Goal: Task Accomplishment & Management: Use online tool/utility

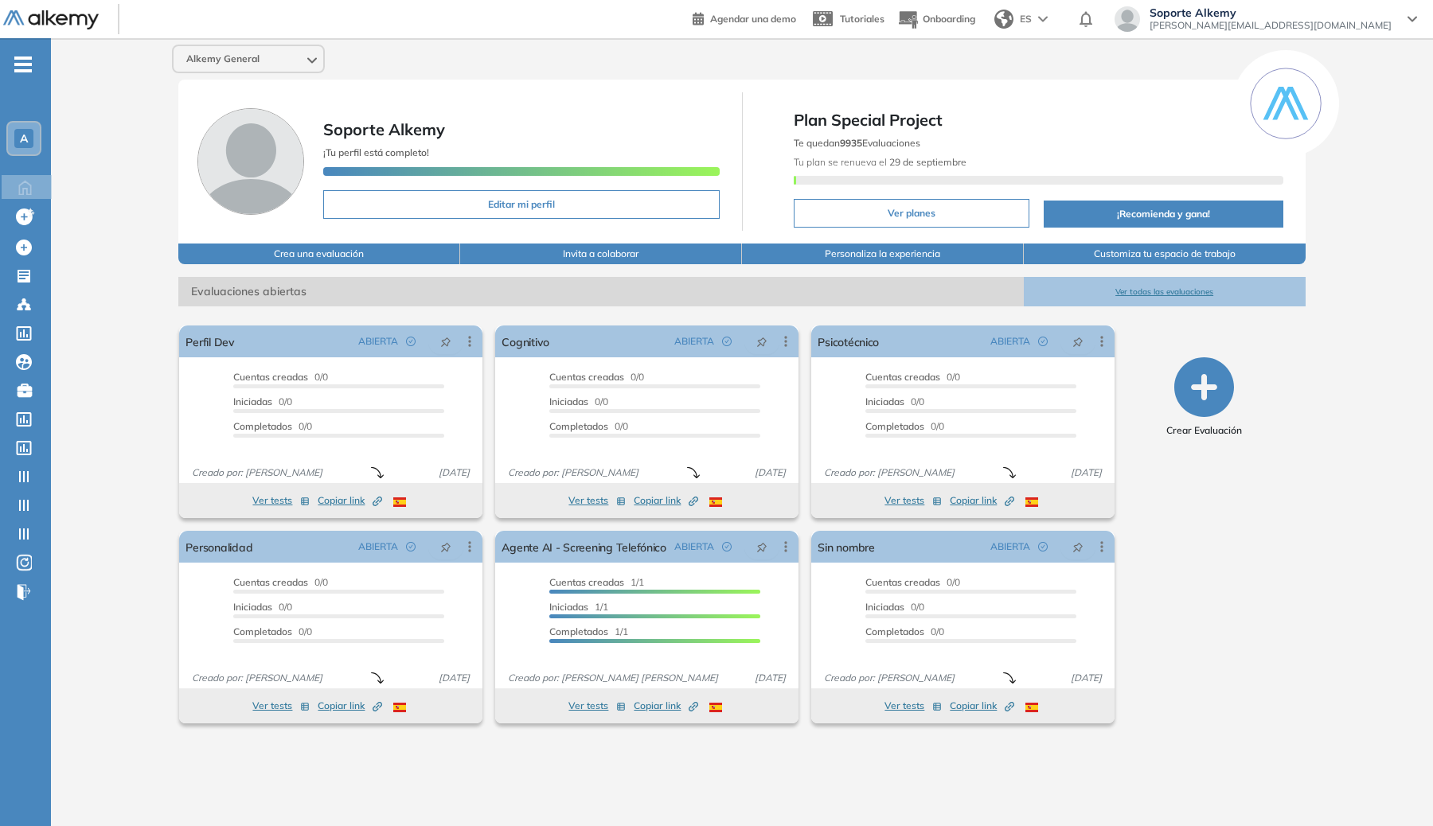
click at [1032, 25] on span "ES" at bounding box center [1026, 19] width 12 height 14
click at [1084, 72] on li "ENGLISH" at bounding box center [1036, 79] width 96 height 25
click at [28, 248] on icon at bounding box center [24, 248] width 16 height 16
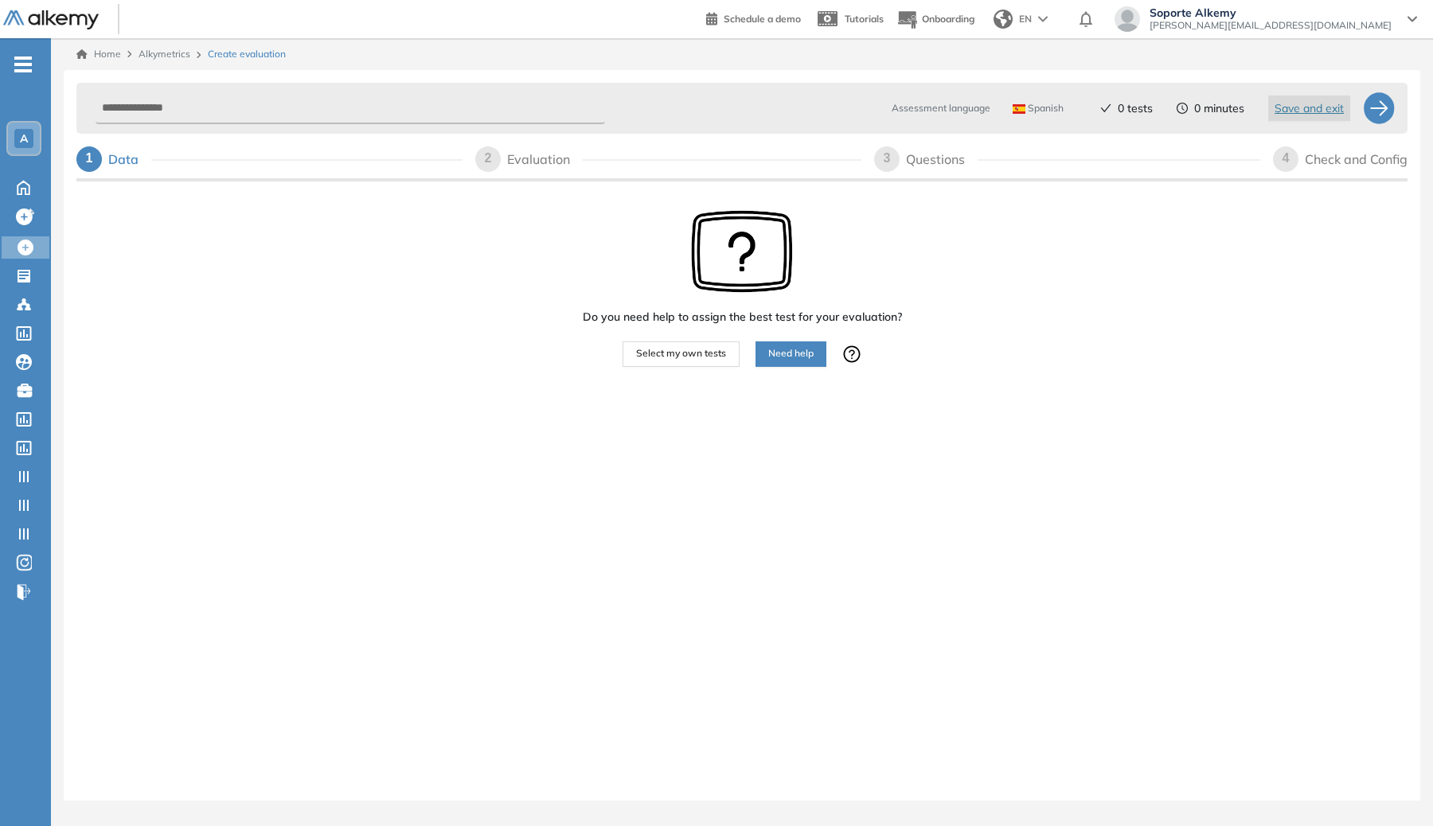
click at [1037, 103] on span "Spanish" at bounding box center [1038, 108] width 51 height 13
click at [1040, 166] on li "English" at bounding box center [1035, 171] width 44 height 16
click at [1383, 115] on div at bounding box center [1379, 108] width 32 height 32
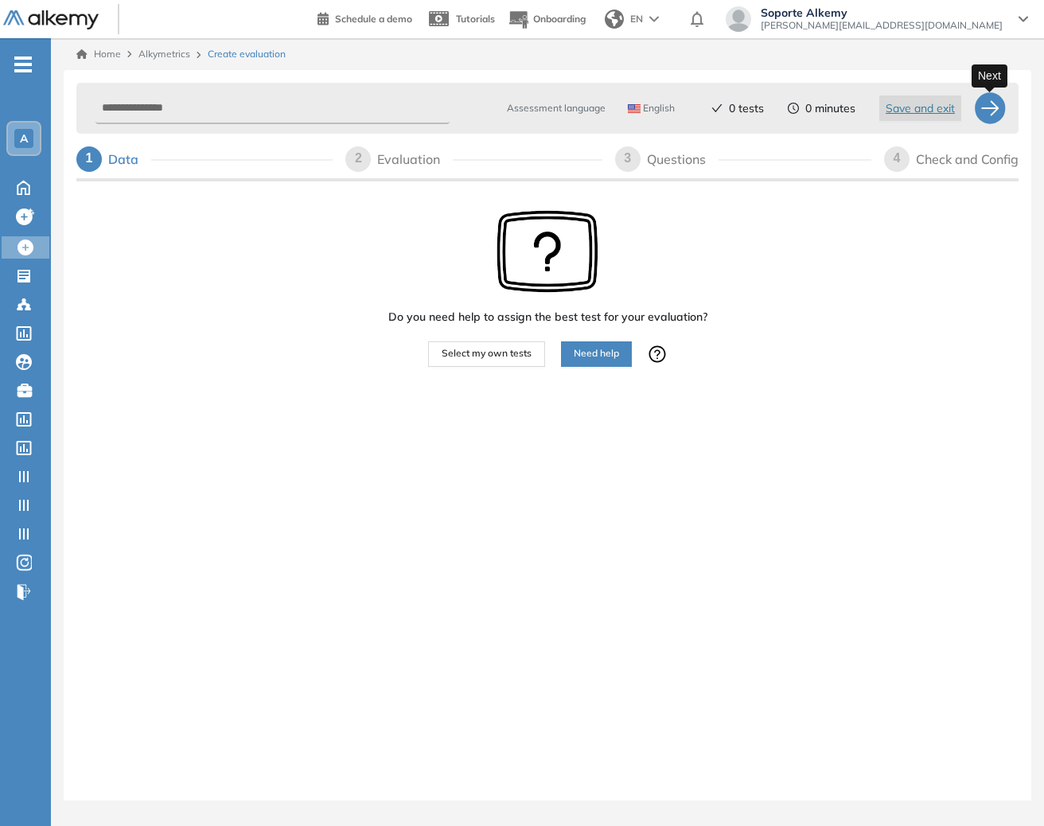
click at [996, 107] on div at bounding box center [990, 108] width 32 height 32
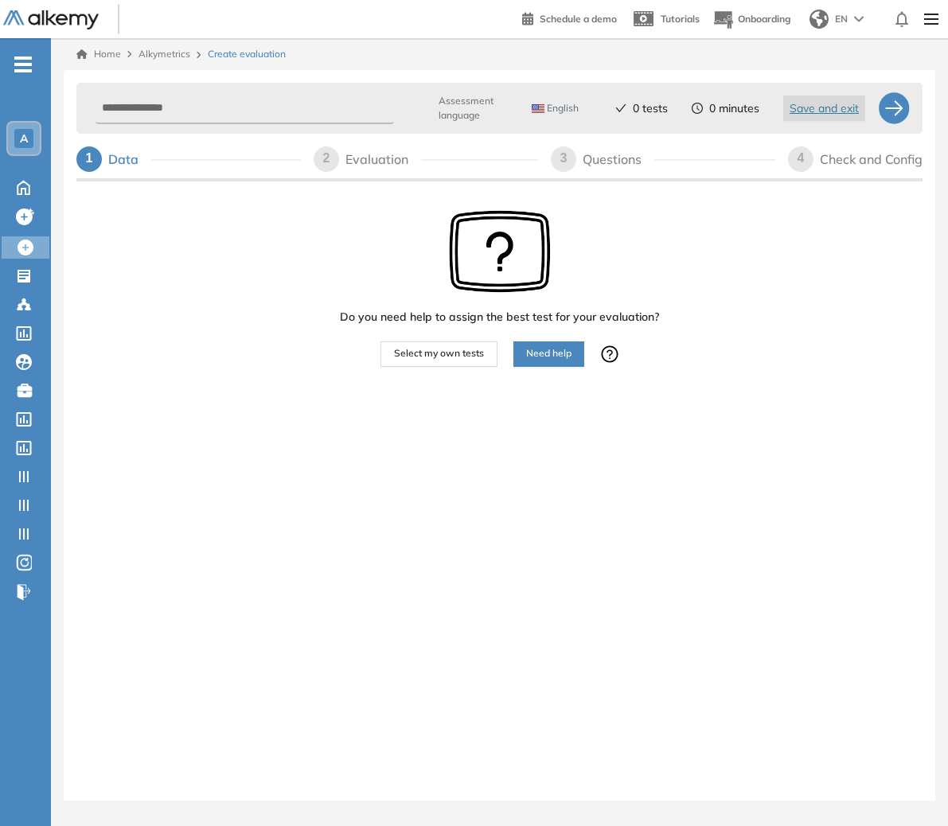
click at [427, 367] on div at bounding box center [526, 375] width 265 height 16
click at [430, 360] on span "Select my own tests" at bounding box center [439, 353] width 90 height 15
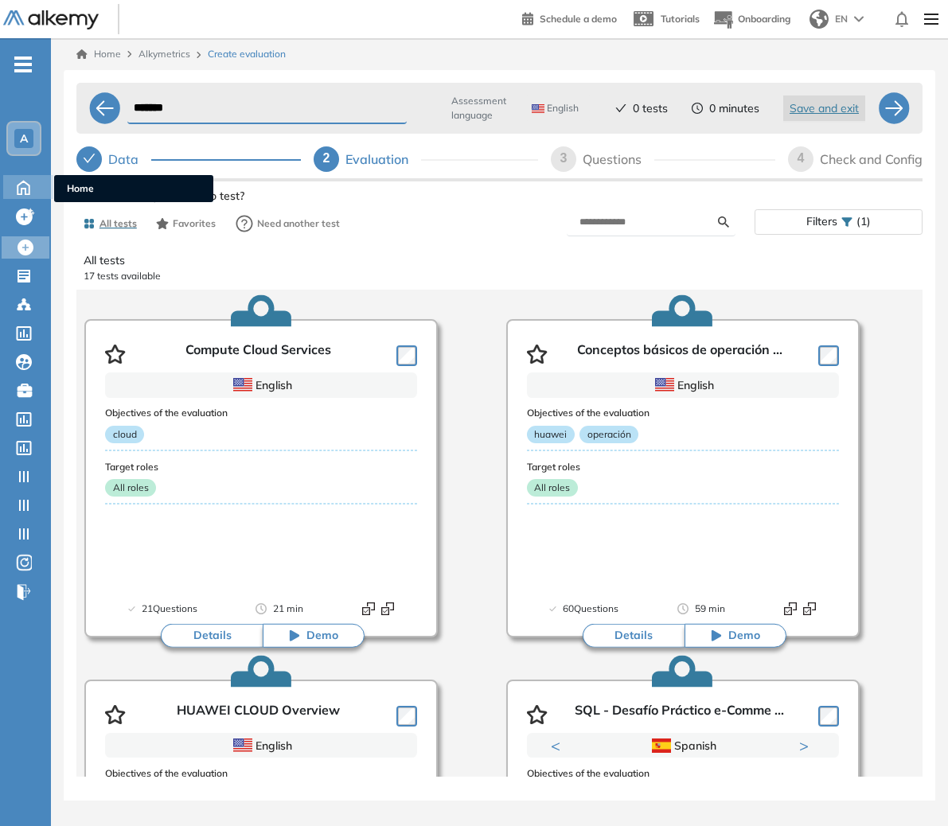
click at [25, 185] on icon at bounding box center [24, 186] width 28 height 19
